Goal: Information Seeking & Learning: Understand process/instructions

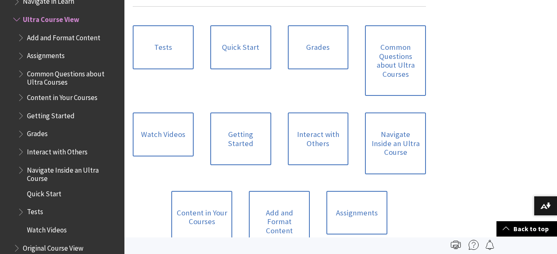
scroll to position [603, 0]
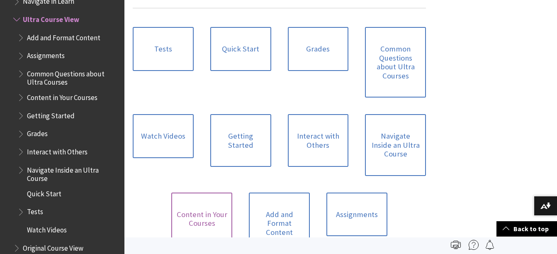
click at [196, 193] on link "Content in Your Courses" at bounding box center [201, 219] width 61 height 53
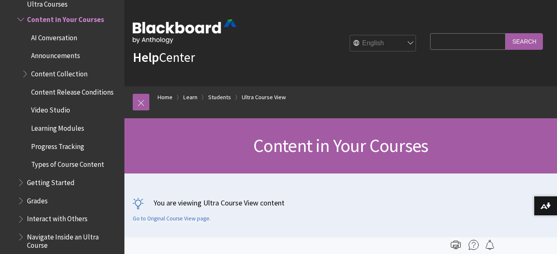
click at [89, 196] on span "Grades" at bounding box center [68, 201] width 102 height 14
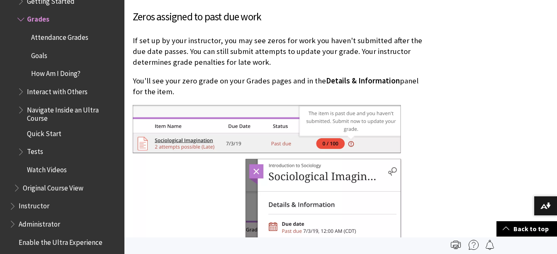
scroll to position [1460, 0]
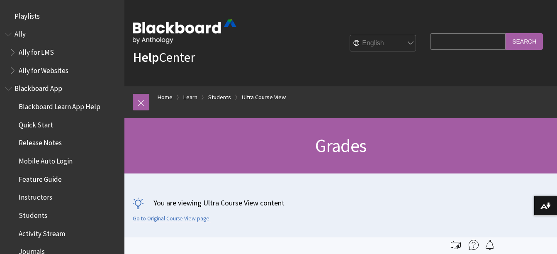
scroll to position [1077, 0]
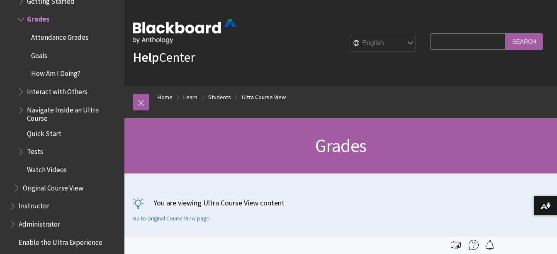
click at [439, 42] on input "Search Query" at bounding box center [468, 41] width 76 height 16
type input "preceptor evaluation form"
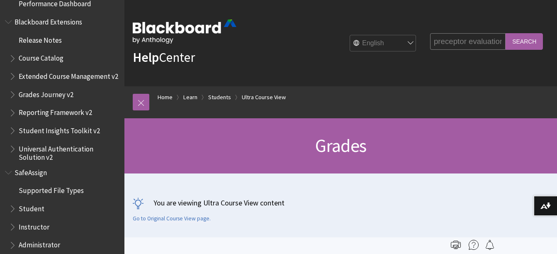
scroll to position [1346, 0]
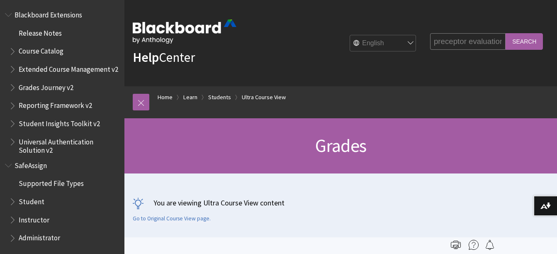
click at [33, 203] on span "Student" at bounding box center [32, 200] width 26 height 11
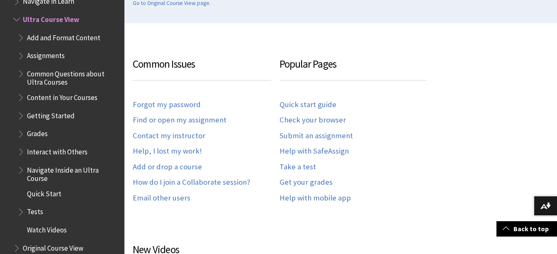
scroll to position [255, 0]
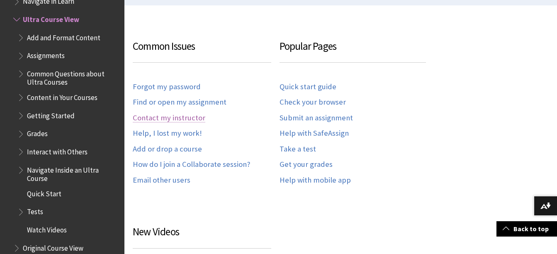
click at [166, 113] on link "Contact my instructor" at bounding box center [169, 118] width 73 height 10
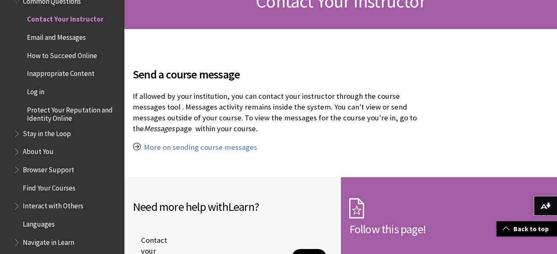
scroll to position [144, 0]
click at [216, 147] on link "More on sending course messages" at bounding box center [200, 148] width 113 height 10
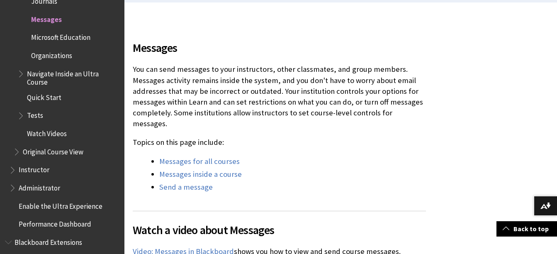
scroll to position [239, 0]
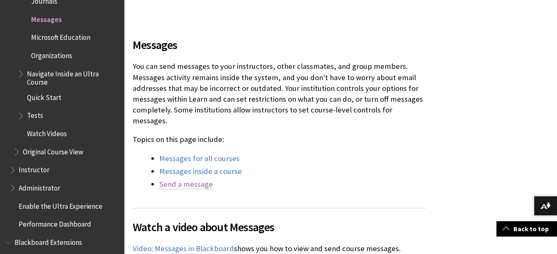
click at [197, 179] on link "Send a message" at bounding box center [186, 184] width 54 height 10
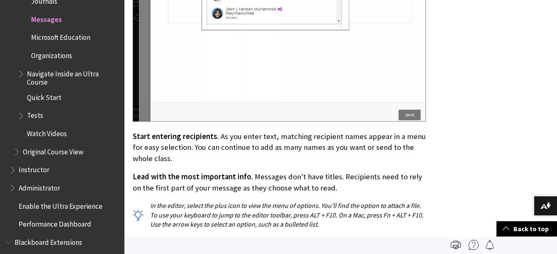
scroll to position [2084, 0]
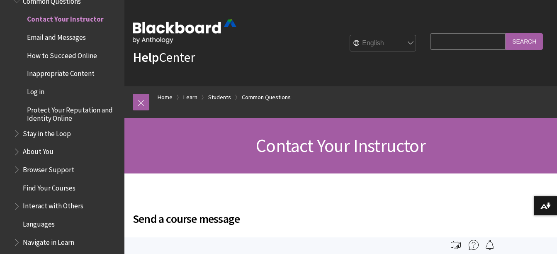
click at [175, 27] on img at bounding box center [185, 32] width 104 height 24
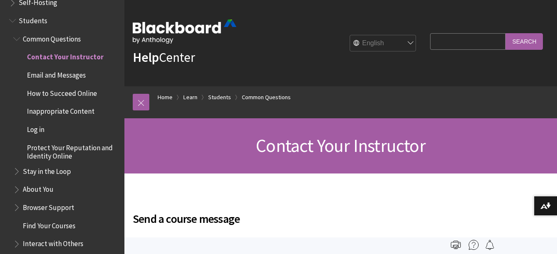
scroll to position [801, 0]
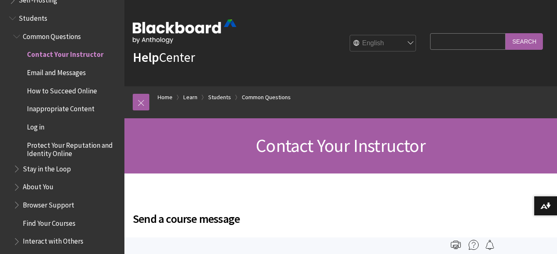
click at [68, 71] on span "Email and Messages" at bounding box center [56, 71] width 59 height 11
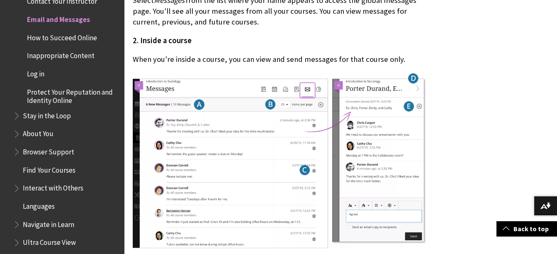
scroll to position [629, 0]
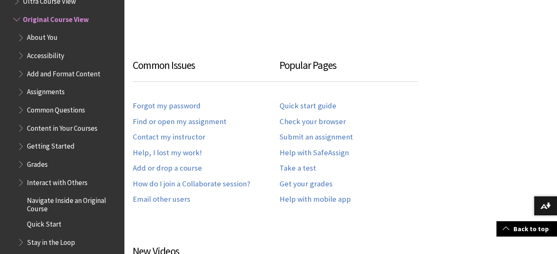
scroll to position [461, 0]
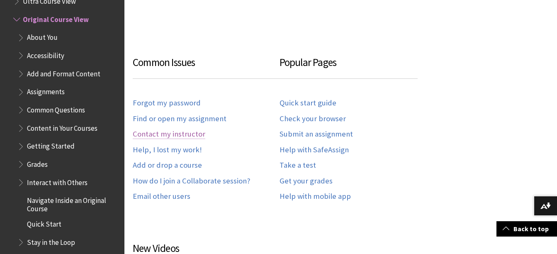
click at [171, 129] on link "Contact my instructor" at bounding box center [169, 134] width 73 height 10
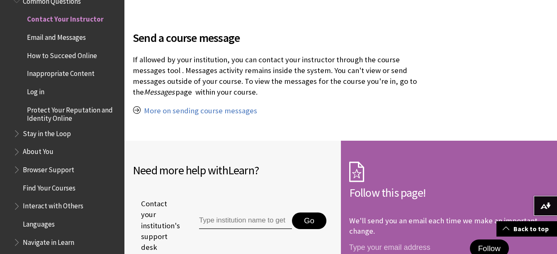
scroll to position [181, 0]
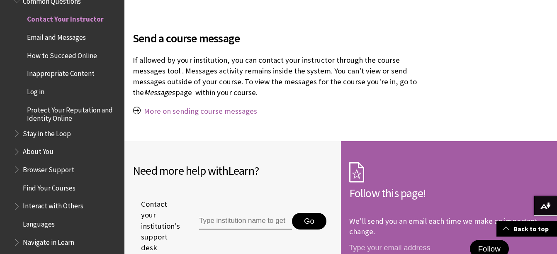
click at [232, 107] on link "More on sending course messages" at bounding box center [200, 111] width 113 height 10
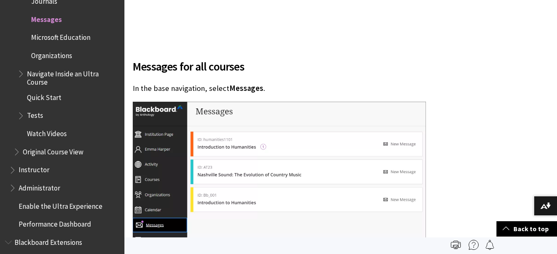
scroll to position [625, 0]
